Goal: Task Accomplishment & Management: Manage account settings

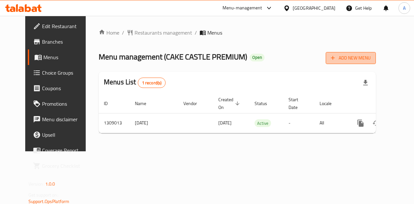
click at [371, 58] on span "Add New Menu" at bounding box center [351, 58] width 40 height 8
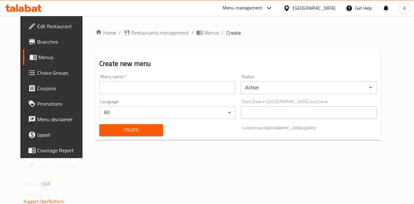
drag, startPoint x: 194, startPoint y: 88, endPoint x: 192, endPoint y: 91, distance: 3.4
click at [192, 90] on input "text" at bounding box center [167, 87] width 136 height 13
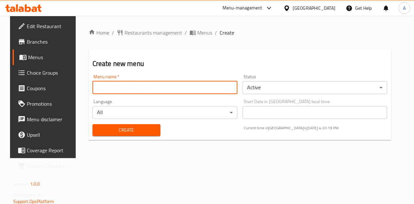
type input "A"
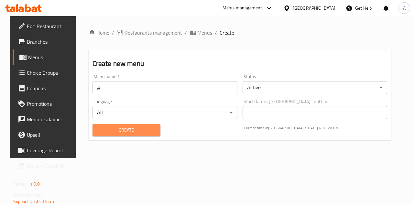
click at [136, 127] on span "Create" at bounding box center [127, 130] width 58 height 8
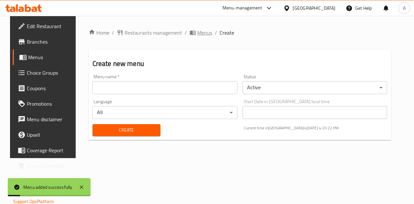
click at [198, 35] on span "Menus" at bounding box center [205, 33] width 15 height 8
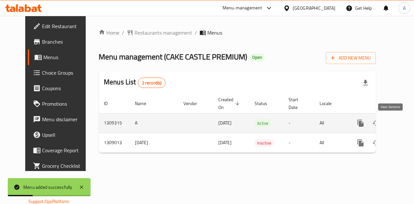
click at [404, 120] on icon "enhanced table" at bounding box center [408, 123] width 8 height 8
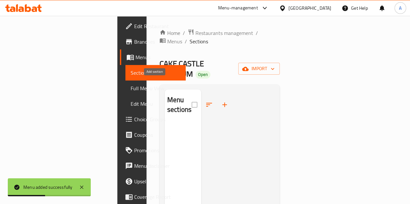
click at [222, 103] on icon "button" at bounding box center [224, 105] width 5 height 5
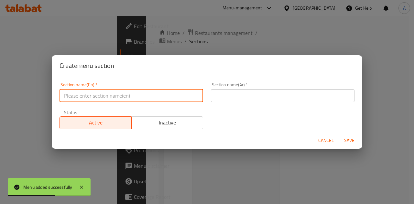
click at [141, 97] on input "text" at bounding box center [132, 95] width 144 height 13
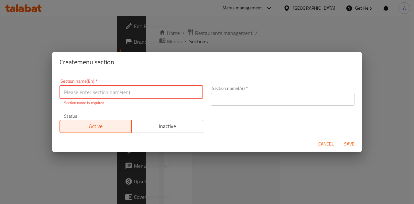
click at [138, 89] on input "text" at bounding box center [132, 92] width 144 height 13
paste input "CAKE"
type input "CAKE"
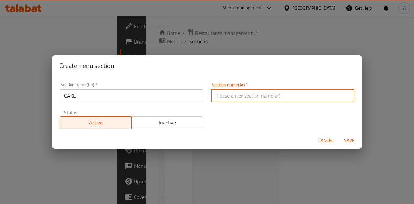
click at [253, 90] on input "text" at bounding box center [283, 95] width 144 height 13
type input "كيك"
click at [350, 141] on span "Save" at bounding box center [350, 141] width 16 height 8
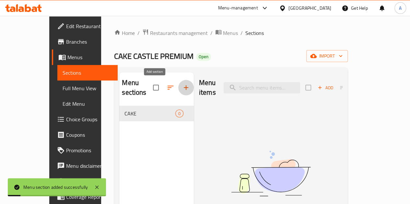
click at [182, 87] on icon "button" at bounding box center [186, 88] width 8 height 8
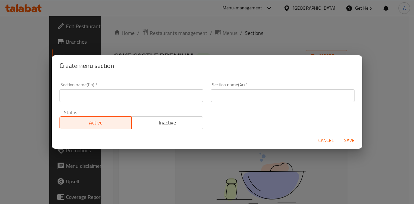
click at [166, 94] on input "text" at bounding box center [132, 95] width 144 height 13
paste input "CUSTOMIZED CAKE"
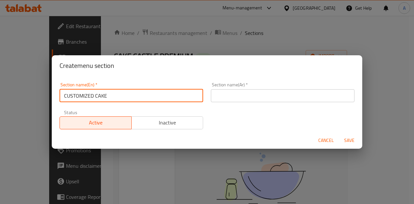
type input "CUSTOMIZED CAKE"
click at [244, 92] on input "text" at bounding box center [283, 95] width 144 height 13
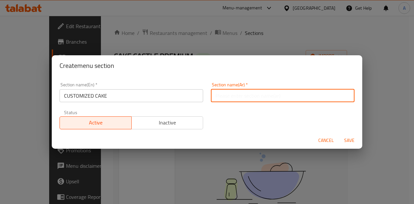
paste input "كعكة مخصصة"
drag, startPoint x: 246, startPoint y: 95, endPoint x: 233, endPoint y: 95, distance: 13.6
click at [233, 95] on input "كعكة مخصصة" at bounding box center [283, 95] width 144 height 13
type input "كيك مخصصة"
click at [345, 139] on span "Save" at bounding box center [350, 141] width 16 height 8
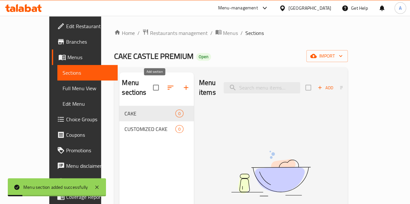
click at [182, 85] on icon "button" at bounding box center [186, 88] width 8 height 8
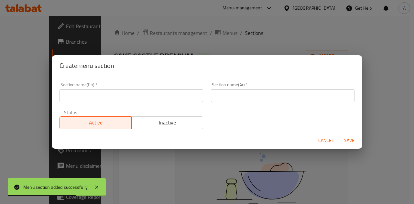
click at [177, 96] on input "text" at bounding box center [132, 95] width 144 height 13
paste input "Cheese Cake"
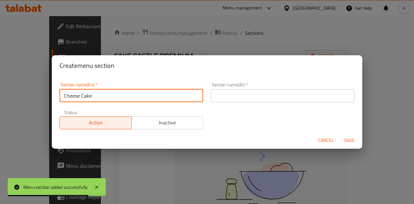
type input "Cheese Cake"
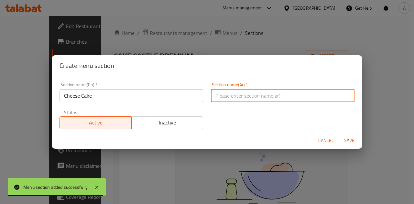
click at [259, 93] on input "text" at bounding box center [283, 95] width 144 height 13
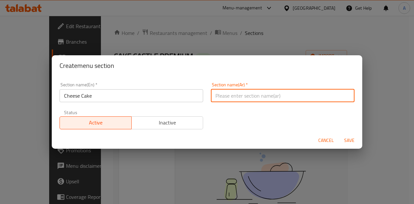
paste input "كعكة الجبن"
drag, startPoint x: 237, startPoint y: 97, endPoint x: 226, endPoint y: 96, distance: 10.4
click at [226, 96] on input "كعكة الجبن" at bounding box center [283, 95] width 144 height 13
type input "كيك الجبن"
click at [346, 140] on span "Save" at bounding box center [350, 141] width 16 height 8
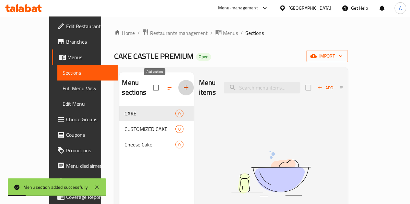
click at [184, 88] on icon "button" at bounding box center [186, 87] width 5 height 5
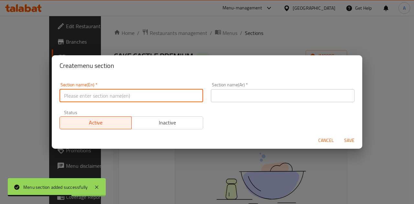
click at [169, 98] on input "text" at bounding box center [132, 95] width 144 height 13
paste input "Castle Special"
type input "Castle Special"
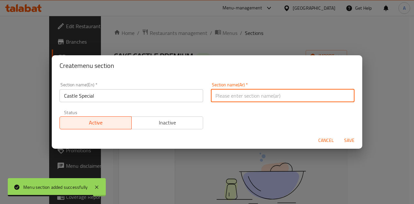
click at [250, 99] on input "text" at bounding box center [283, 95] width 144 height 13
paste input "قلعة خاصة"
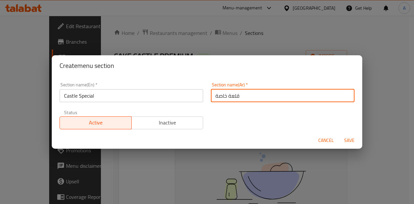
type input "قلعة خاصة"
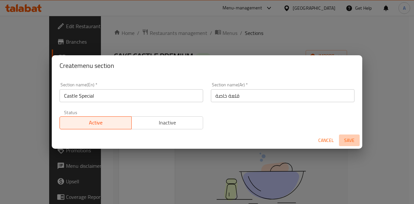
click at [345, 139] on span "Save" at bounding box center [350, 141] width 16 height 8
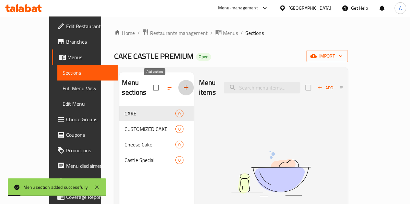
click at [182, 84] on icon "button" at bounding box center [186, 88] width 8 height 8
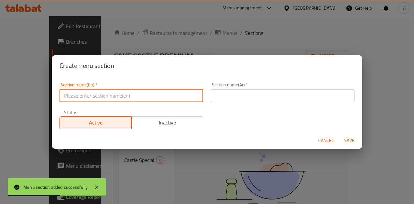
click at [145, 95] on input "text" at bounding box center [132, 95] width 144 height 13
paste input "Milk Cake"
type input "Milk Cake"
click at [228, 95] on input "text" at bounding box center [283, 95] width 144 height 13
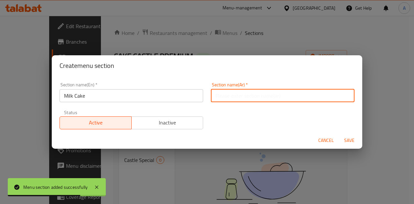
paste input "كعكة الحليب"
drag, startPoint x: 242, startPoint y: 96, endPoint x: 228, endPoint y: 95, distance: 14.3
click at [228, 95] on input "كعكة الحليب" at bounding box center [283, 95] width 144 height 13
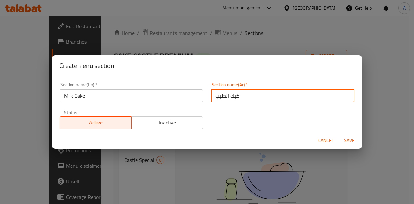
type input "كيك الحليب"
click at [344, 139] on span "Save" at bounding box center [350, 141] width 16 height 8
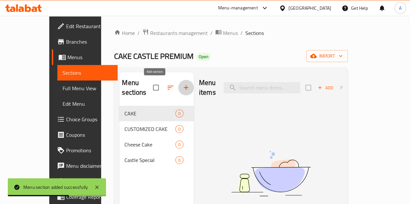
click at [182, 85] on icon "button" at bounding box center [186, 88] width 8 height 8
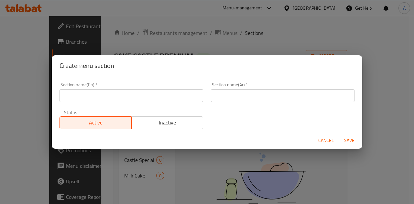
click at [189, 96] on input "text" at bounding box center [132, 95] width 144 height 13
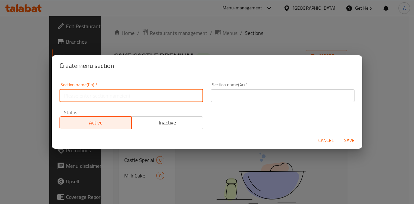
paste input "CHOCOLATE"
type input "CHOCOLATE"
click at [214, 96] on input "text" at bounding box center [283, 95] width 144 height 13
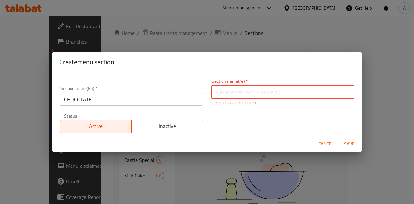
paste input "الشوكولاتة"
type input "الشوكولاتة"
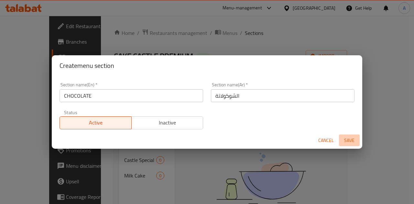
click at [345, 145] on button "Save" at bounding box center [349, 141] width 21 height 12
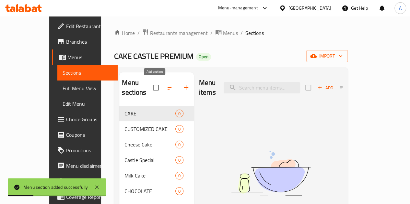
click at [178, 88] on button "button" at bounding box center [186, 88] width 16 height 16
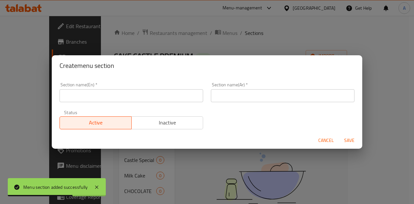
click at [157, 95] on input "text" at bounding box center [132, 95] width 144 height 13
paste input "Pastry"
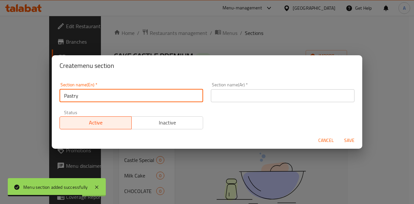
type input "Pastry"
click at [253, 88] on div "Section name(Ar)   * Section name(Ar) *" at bounding box center [283, 93] width 144 height 20
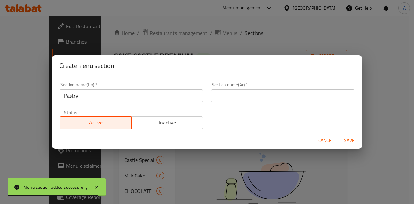
click at [253, 92] on input "text" at bounding box center [283, 95] width 144 height 13
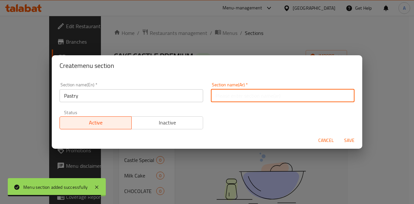
paste input "معجنات"
type input "معجنات"
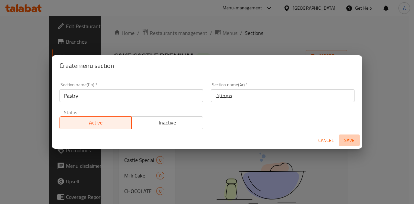
click at [349, 137] on span "Save" at bounding box center [350, 141] width 16 height 8
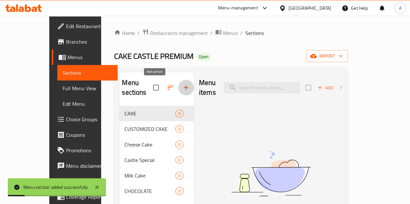
click at [182, 88] on icon "button" at bounding box center [186, 88] width 8 height 8
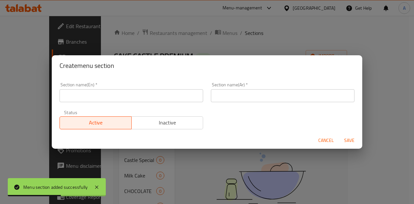
click at [188, 100] on input "text" at bounding box center [132, 95] width 144 height 13
paste input "Combo"
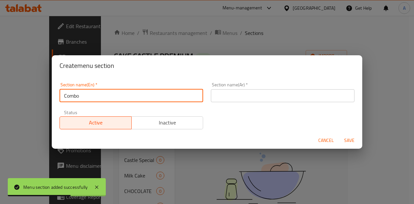
type input "Combo"
click at [273, 88] on div "Section name(Ar)   * Section name(Ar) *" at bounding box center [283, 93] width 144 height 20
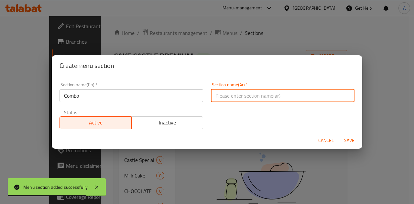
click at [273, 95] on input "text" at bounding box center [283, 95] width 144 height 13
paste input "Combo"
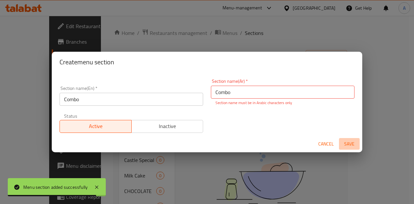
click at [351, 138] on button "Save" at bounding box center [349, 144] width 21 height 12
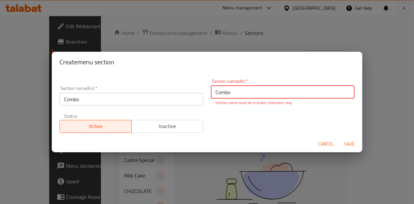
click at [351, 143] on span "Save" at bounding box center [350, 144] width 16 height 8
drag, startPoint x: 297, startPoint y: 93, endPoint x: 167, endPoint y: 81, distance: 131.1
click at [167, 81] on div "Section name(En)   * Combo Section name(En) * Section name(Ar)   * Combo Sectio…" at bounding box center [207, 106] width 303 height 62
paste input "كومبو"
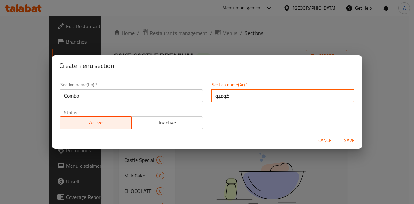
type input "كومبو"
click at [354, 139] on span "Save" at bounding box center [350, 141] width 16 height 8
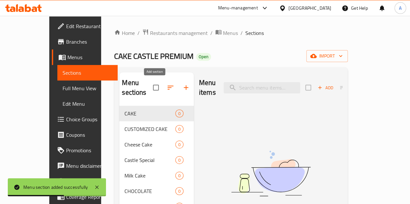
click at [182, 85] on icon "button" at bounding box center [186, 88] width 8 height 8
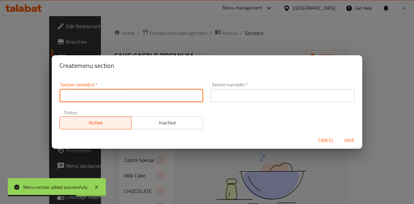
click at [155, 96] on input "text" at bounding box center [132, 95] width 144 height 13
paste input "KOSHARI"
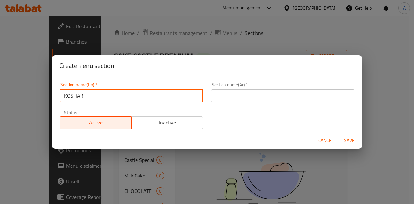
type input "KOSHARI"
click at [246, 91] on input "text" at bounding box center [283, 95] width 144 height 13
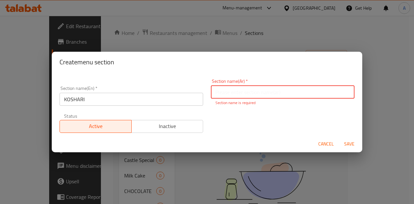
click at [255, 92] on input "text" at bounding box center [283, 92] width 144 height 13
paste input "كشري"
type input "كشري"
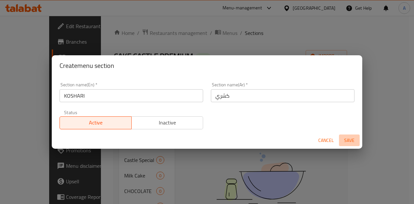
click at [351, 142] on span "Save" at bounding box center [350, 141] width 16 height 8
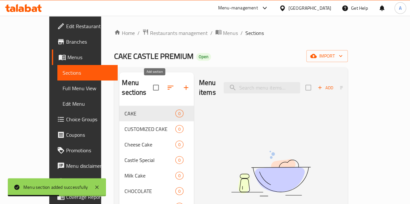
click at [184, 89] on icon "button" at bounding box center [186, 87] width 5 height 5
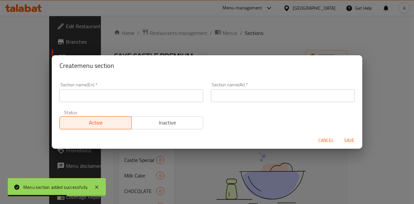
click at [161, 92] on input "text" at bounding box center [132, 95] width 144 height 13
paste input "WAFFLE WONDERS"
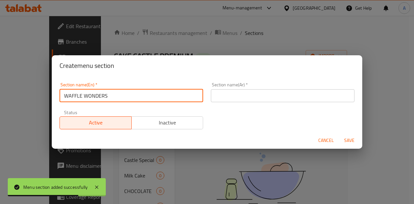
type input "WAFFLE WONDERS"
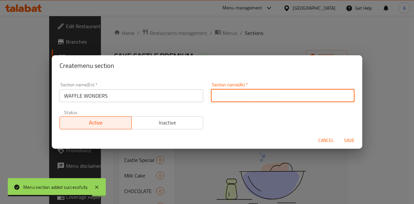
click at [258, 91] on input "text" at bounding box center [283, 95] width 144 height 13
paste input "عجائب الوافل"
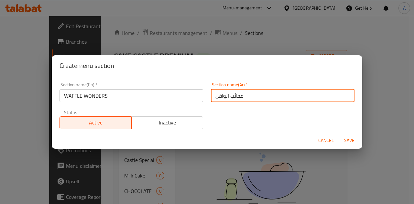
drag, startPoint x: 229, startPoint y: 94, endPoint x: 247, endPoint y: 96, distance: 18.2
click at [247, 96] on input "عجائب الوافل" at bounding box center [283, 95] width 144 height 13
type input "الوافل"
click at [346, 138] on span "Save" at bounding box center [350, 141] width 16 height 8
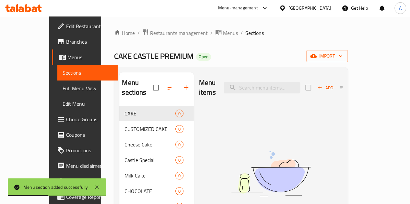
click at [182, 89] on icon "button" at bounding box center [186, 88] width 8 height 8
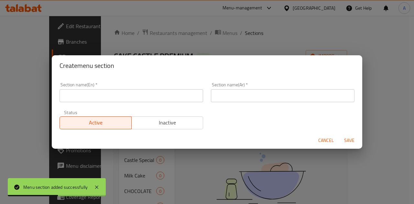
click at [150, 93] on input "text" at bounding box center [132, 95] width 144 height 13
paste input "MINI PAN CAKES"
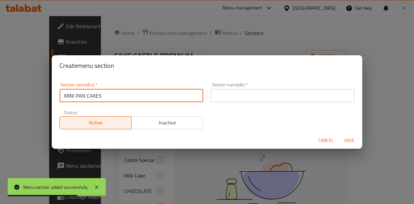
type input "MINI PAN CAKES"
click at [263, 91] on input "text" at bounding box center [283, 95] width 144 height 13
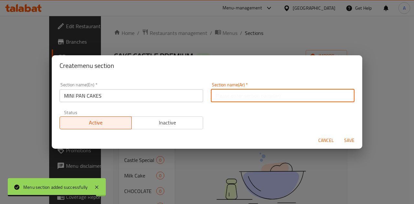
paste input "فطائر صغيرة"
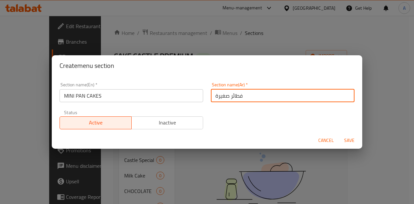
type input "فطائر صغيرة"
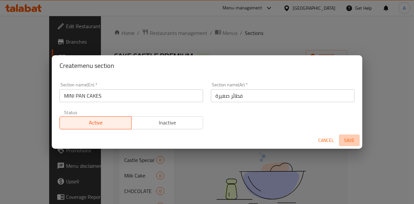
click at [349, 140] on span "Save" at bounding box center [350, 141] width 16 height 8
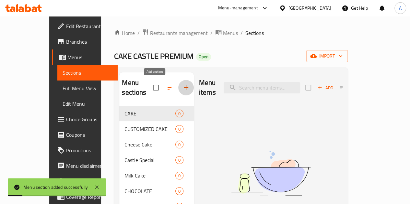
click at [182, 89] on icon "button" at bounding box center [186, 88] width 8 height 8
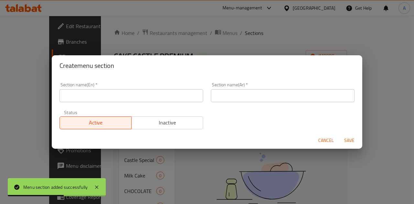
click at [194, 97] on input "text" at bounding box center [132, 95] width 144 height 13
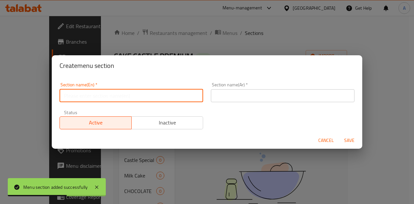
paste input "CASTLE SPECIAL SUNDAYS"
type input "CASTLE SPECIAL SUNDAYS"
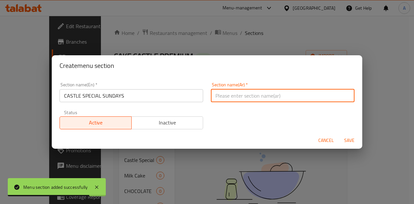
click at [247, 94] on input "text" at bounding box center [283, 95] width 144 height 13
paste input "أيام [DATE] الخاصة بالقلعة"
type input "أيام [DATE] الخاصة بالقلعة"
click at [353, 140] on span "Save" at bounding box center [350, 141] width 16 height 8
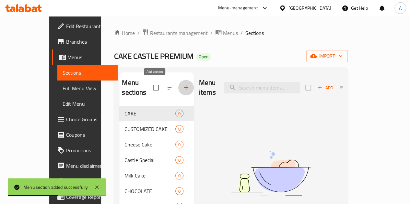
click at [182, 84] on icon "button" at bounding box center [186, 88] width 8 height 8
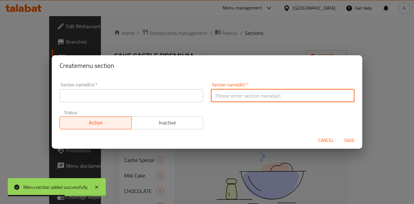
click at [218, 99] on input "text" at bounding box center [283, 95] width 144 height 13
paste input "فالودا"
type input "فالودا"
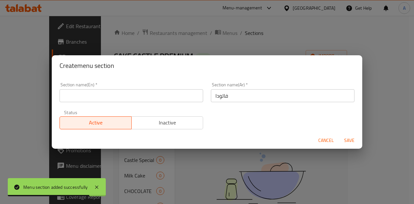
click at [153, 95] on input "text" at bounding box center [132, 95] width 144 height 13
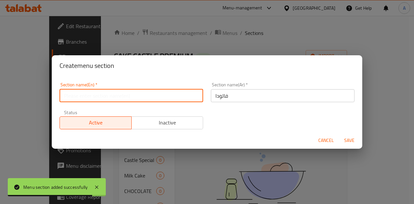
paste input "FALOODA"
type input "FALOODA"
click at [351, 139] on span "Save" at bounding box center [350, 141] width 16 height 8
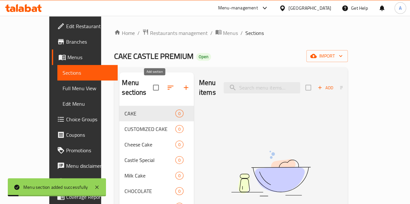
click at [182, 85] on icon "button" at bounding box center [186, 88] width 8 height 8
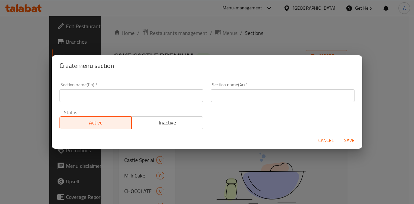
click at [148, 98] on input "text" at bounding box center [132, 95] width 144 height 13
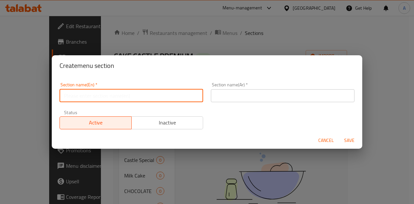
paste input "MILK SHAKE"
type input "MILK SHAKE"
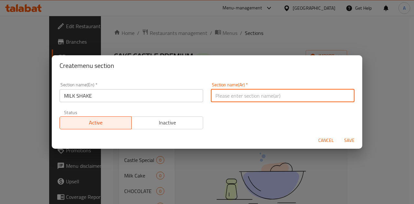
click at [273, 93] on input "text" at bounding box center [283, 95] width 144 height 13
type input "ا"
click at [229, 97] on input "مليكشيك" at bounding box center [283, 95] width 144 height 13
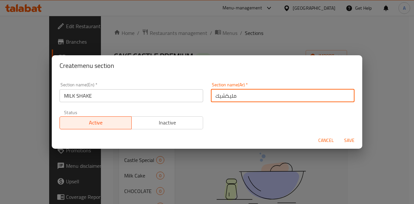
paste input "لك"
type input "ميلك شيك"
click at [345, 140] on span "Save" at bounding box center [350, 141] width 16 height 8
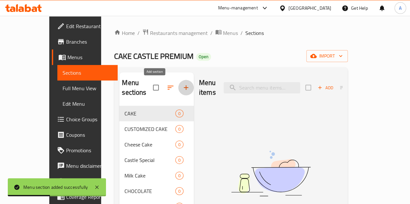
click at [182, 84] on icon "button" at bounding box center [186, 88] width 8 height 8
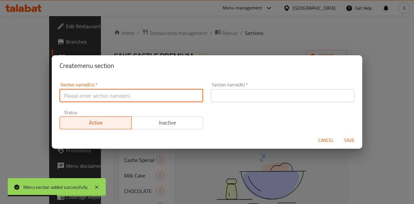
click at [157, 98] on input "text" at bounding box center [132, 95] width 144 height 13
paste input "MOJITO"
type input "MOJITO"
click at [248, 96] on input "text" at bounding box center [283, 95] width 144 height 13
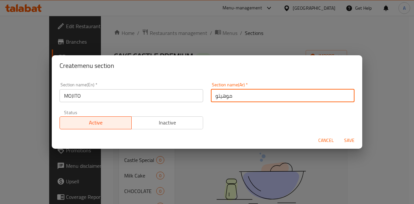
type input "موهيتو"
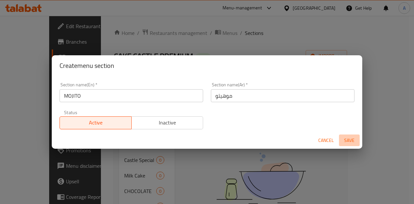
click at [347, 136] on button "Save" at bounding box center [349, 141] width 21 height 12
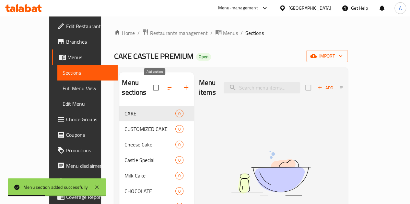
click at [178, 89] on button "button" at bounding box center [186, 88] width 16 height 16
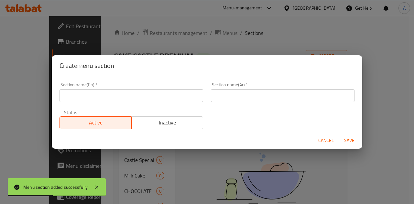
click at [161, 96] on input "text" at bounding box center [132, 95] width 144 height 13
paste input "HEALTHY JUICE"
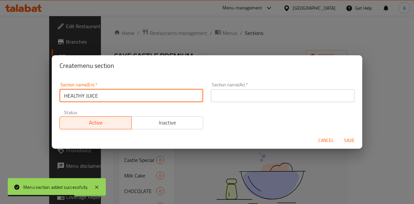
type input "HEALTHY JUICE"
click at [236, 97] on input "text" at bounding box center [283, 95] width 144 height 13
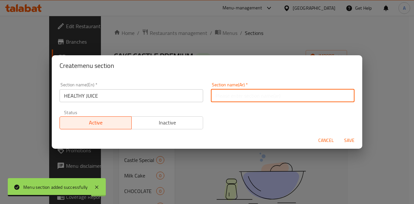
paste input "عصير صحي"
type input "عصير صحي"
click at [345, 138] on span "Save" at bounding box center [350, 141] width 16 height 8
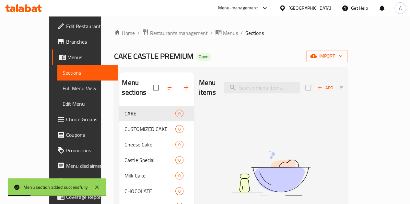
click at [182, 85] on icon "button" at bounding box center [186, 88] width 8 height 8
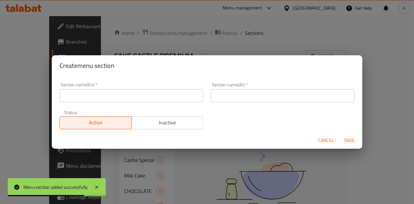
click at [186, 96] on input "text" at bounding box center [132, 95] width 144 height 13
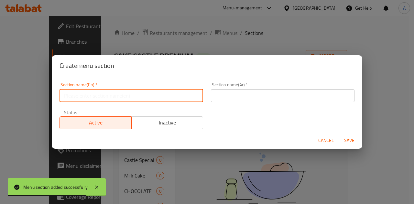
paste input "HOT COFFEES"
type input "HOT COFFEES"
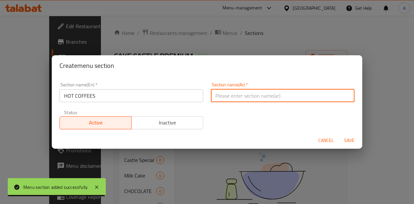
click at [241, 94] on input "text" at bounding box center [283, 95] width 144 height 13
paste input "القهوة الساخنة"
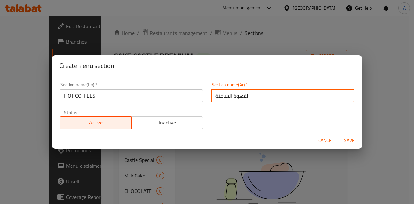
type input "القهوة الساخنة"
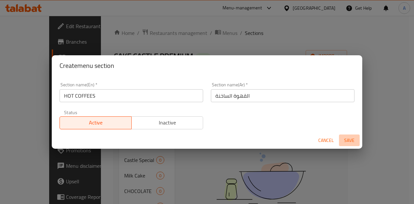
click at [347, 138] on span "Save" at bounding box center [350, 141] width 16 height 8
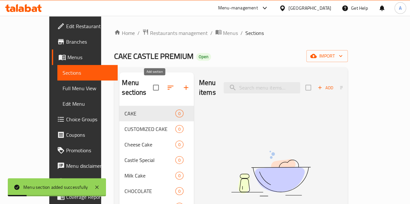
click at [182, 84] on icon "button" at bounding box center [186, 88] width 8 height 8
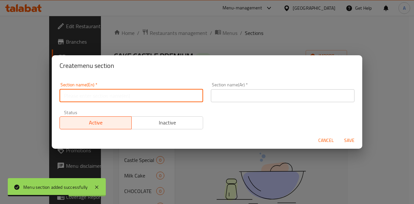
click at [184, 96] on input "text" at bounding box center [132, 95] width 144 height 13
paste input "ICED COFFEES"
type input "ICED COFFEES"
click at [228, 93] on input "text" at bounding box center [283, 95] width 144 height 13
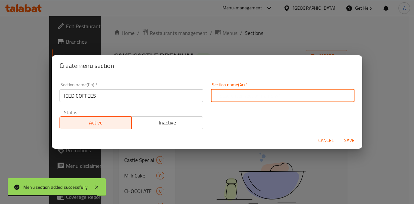
paste input "القهوة المثلجة"
type input "القهوة المثلجة"
click at [349, 141] on span "Save" at bounding box center [350, 141] width 16 height 8
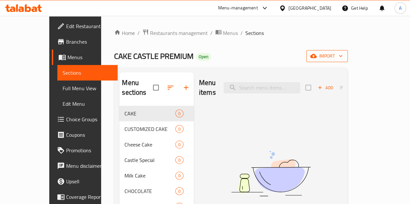
click at [342, 57] on span "import" at bounding box center [326, 56] width 31 height 8
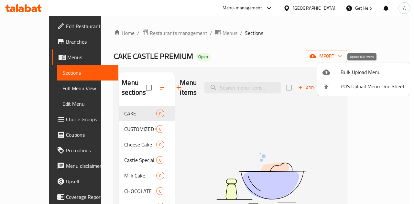
click at [368, 73] on span "Bulk Upload Menu" at bounding box center [373, 72] width 64 height 8
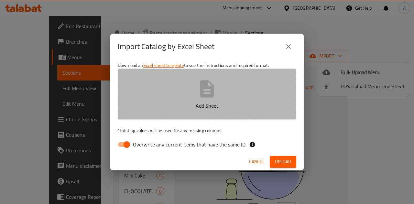
click at [207, 94] on icon "button" at bounding box center [207, 89] width 21 height 21
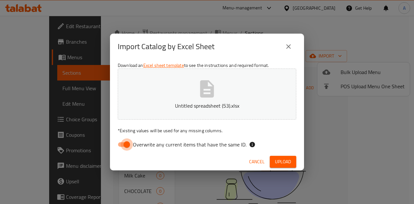
click at [127, 146] on input "Overwrite any current items that have the same ID." at bounding box center [126, 145] width 37 height 12
click at [290, 161] on span "Upload" at bounding box center [283, 162] width 16 height 8
click at [129, 145] on input "Overwrite any current items that have the same ID." at bounding box center [120, 145] width 37 height 12
checkbox input "true"
click at [282, 160] on span "Upload" at bounding box center [283, 162] width 16 height 8
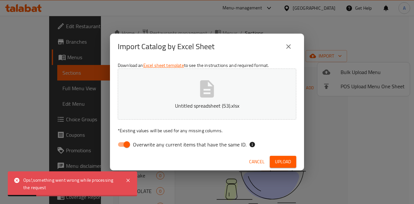
click at [286, 48] on icon "close" at bounding box center [289, 47] width 8 height 8
